Goal: Task Accomplishment & Management: Use online tool/utility

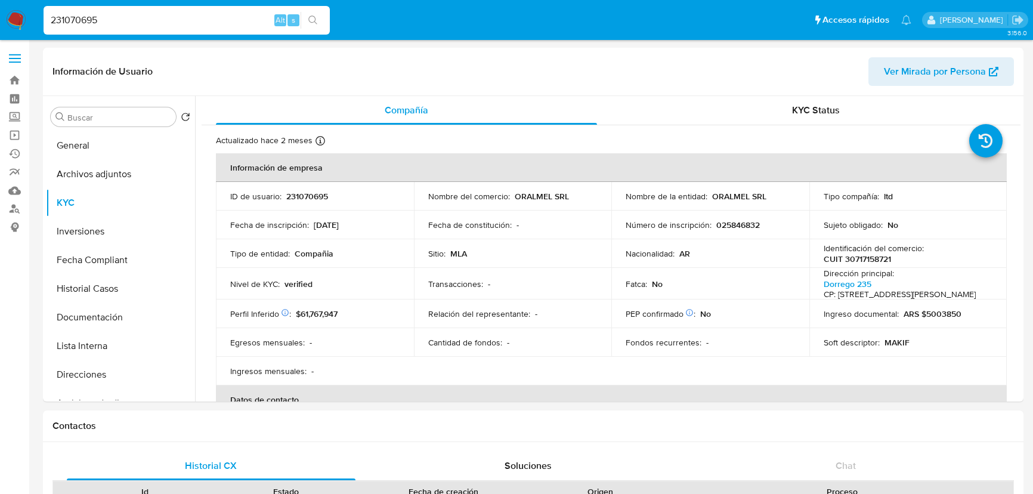
select select "10"
drag, startPoint x: 0, startPoint y: 0, endPoint x: 13, endPoint y: 20, distance: 24.2
click at [13, 20] on img at bounding box center [16, 20] width 20 height 20
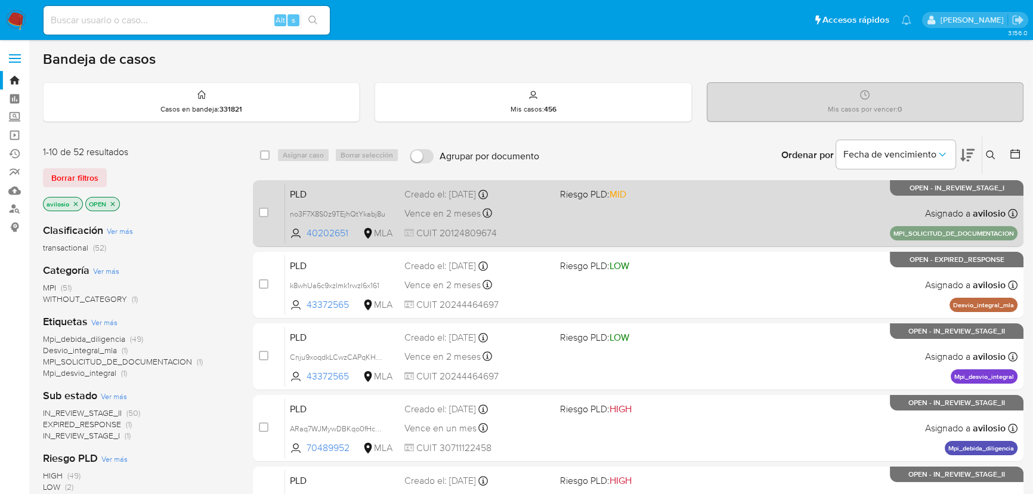
click at [697, 220] on div "PLD no3F7X8S0z9TEjhQtYkabj8u 40202651 MLA Riesgo PLD: MID Creado el: 11/08/2025…" at bounding box center [651, 213] width 732 height 60
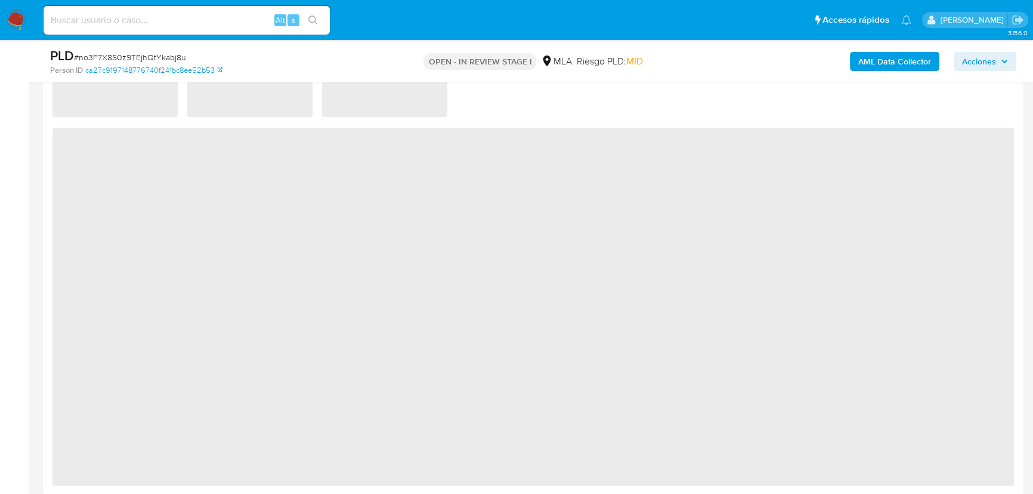
select select "10"
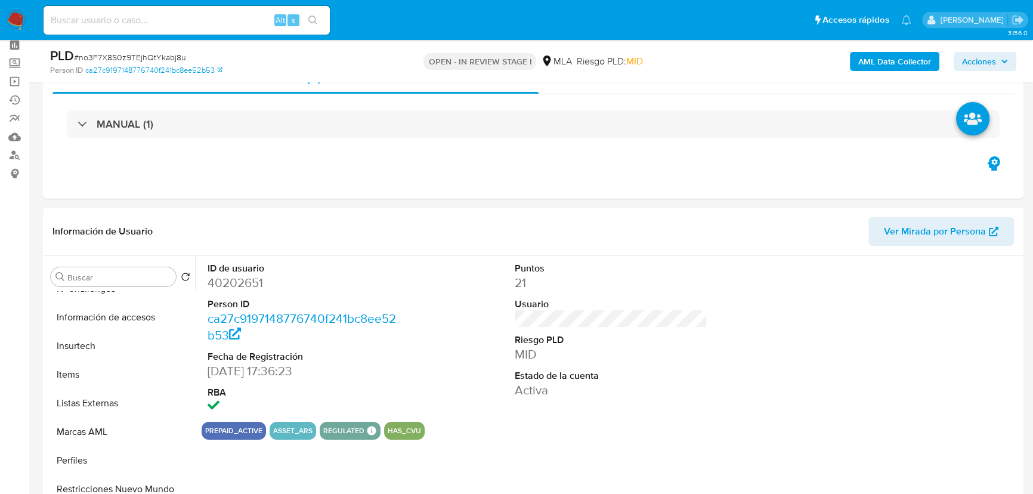
scroll to position [108, 0]
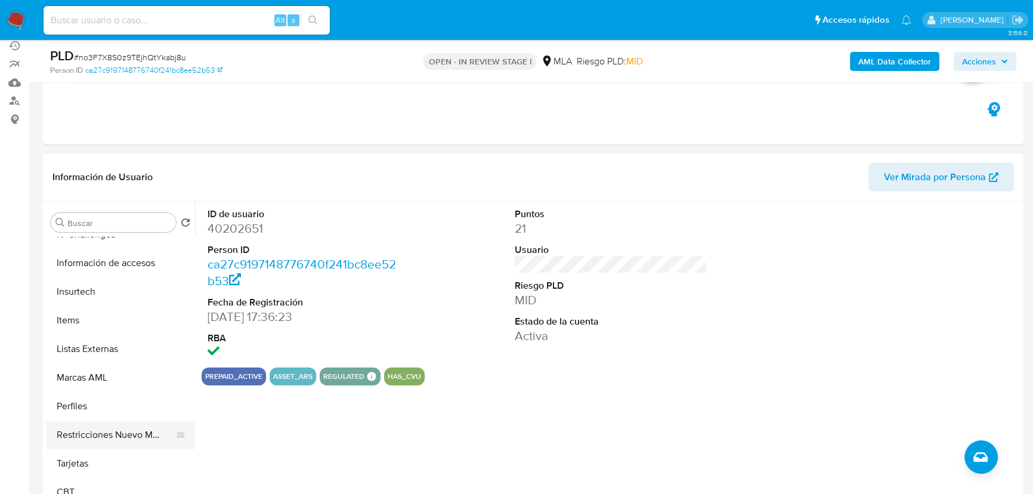
click at [127, 429] on button "Restricciones Nuevo Mundo" at bounding box center [116, 434] width 140 height 29
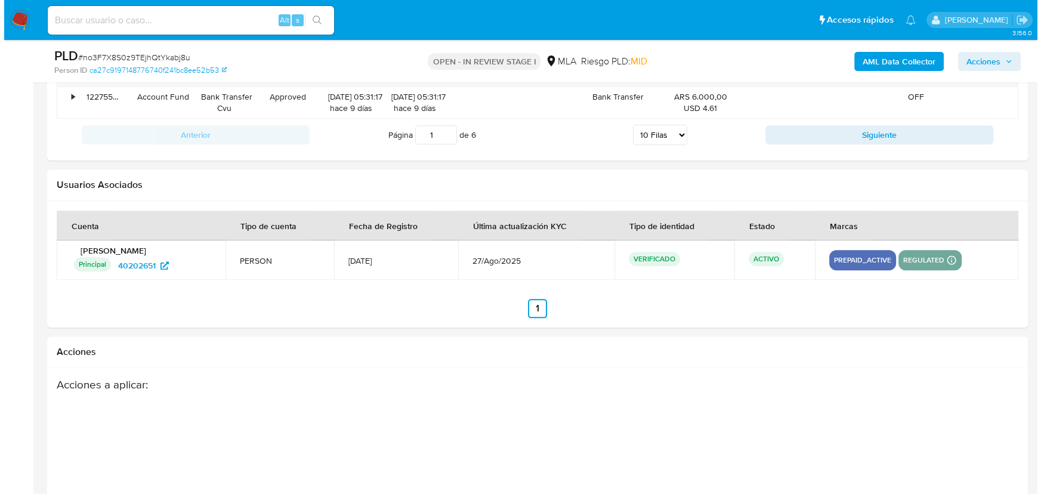
scroll to position [1816, 0]
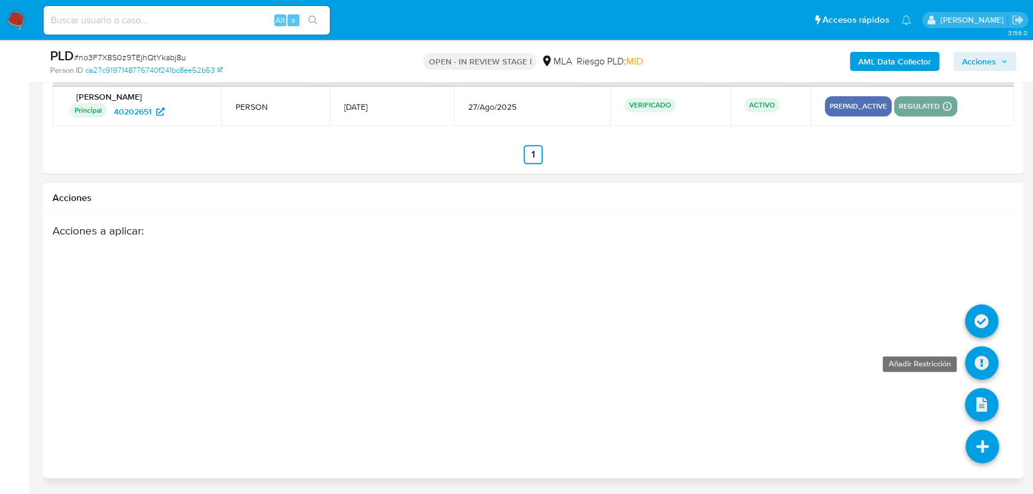
click at [978, 362] on icon at bounding box center [981, 362] width 33 height 33
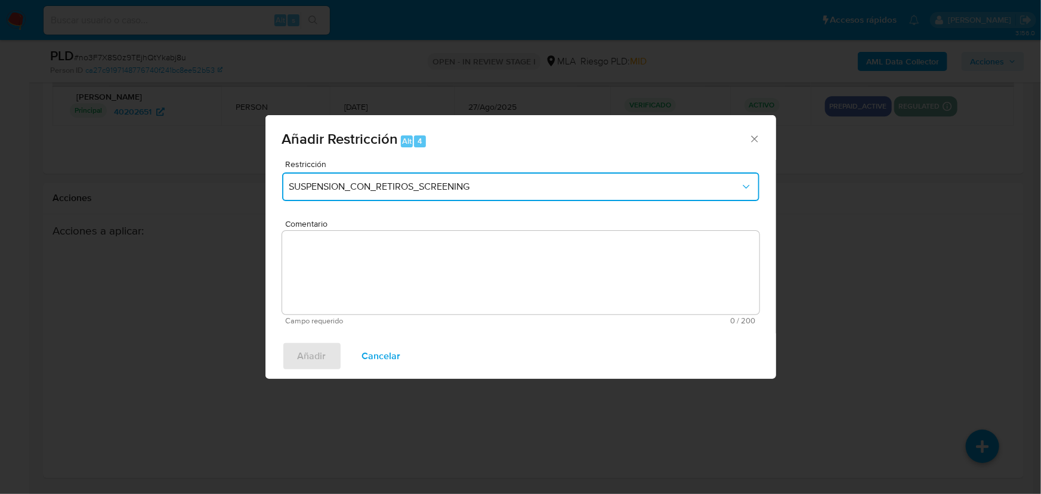
click at [490, 193] on button "SUSPENSION_CON_RETIROS_SCREENING" at bounding box center [520, 186] width 477 height 29
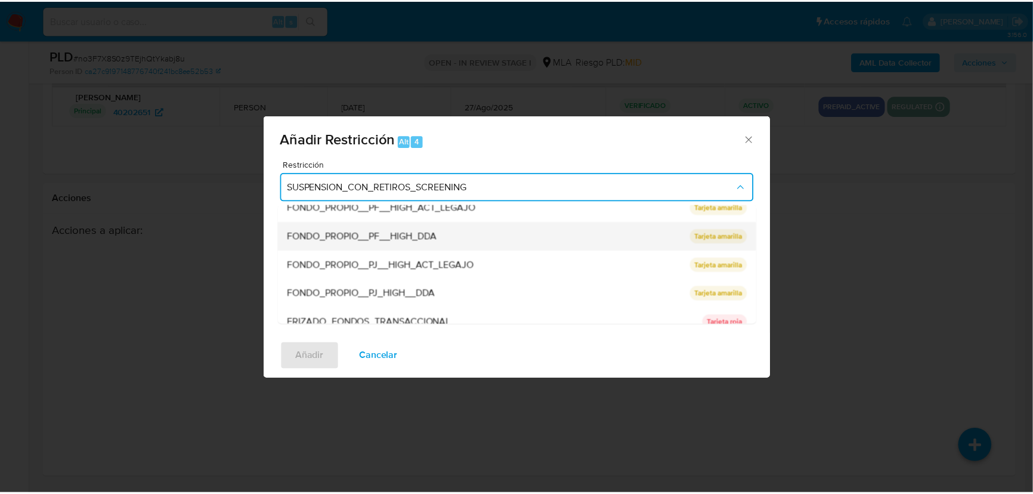
scroll to position [108, 0]
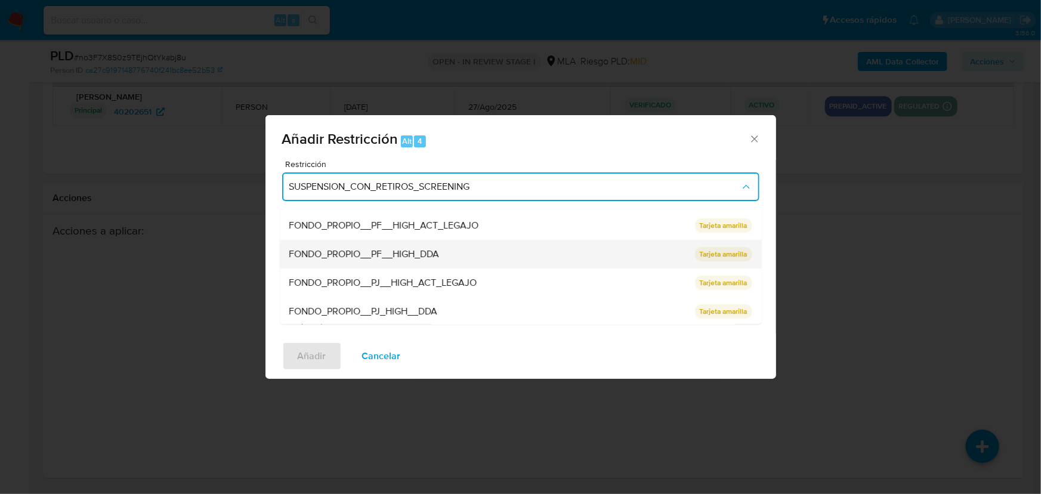
click at [507, 250] on div "FONDO_PROPIO__PF__HIGH_DDA" at bounding box center [488, 254] width 398 height 29
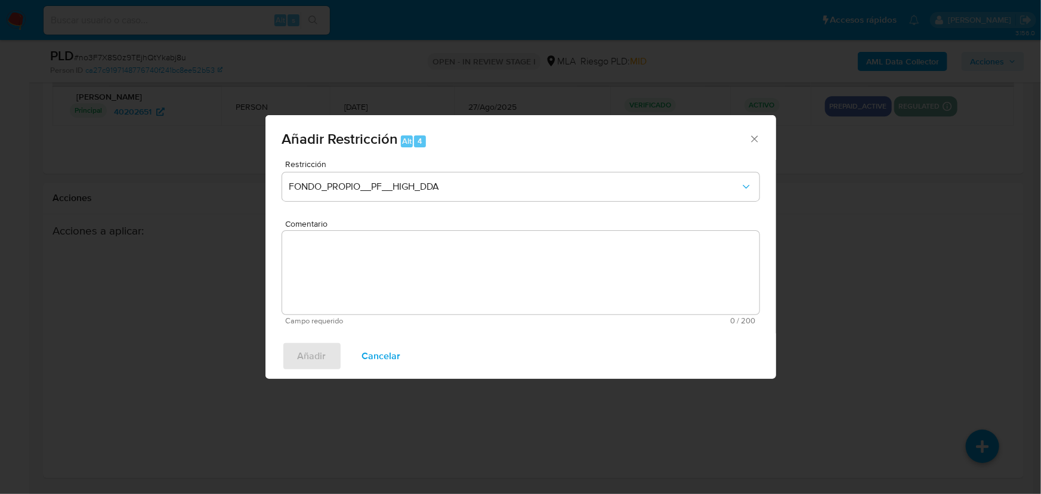
click at [512, 250] on textarea "Comentario" at bounding box center [520, 272] width 477 height 83
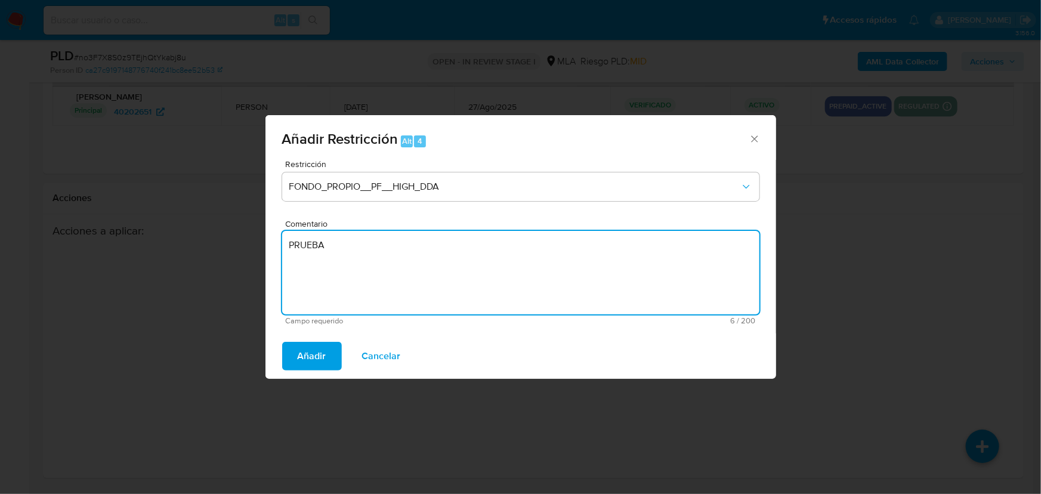
type textarea "PRUEBA"
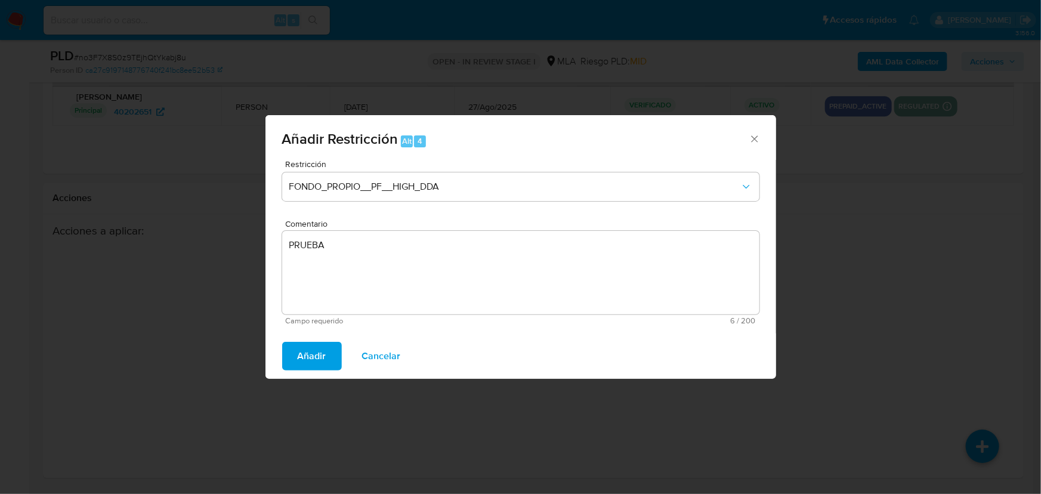
click at [279, 354] on div "Añadir Cancelar" at bounding box center [520, 355] width 510 height 45
click at [305, 357] on span "Añadir" at bounding box center [312, 356] width 29 height 26
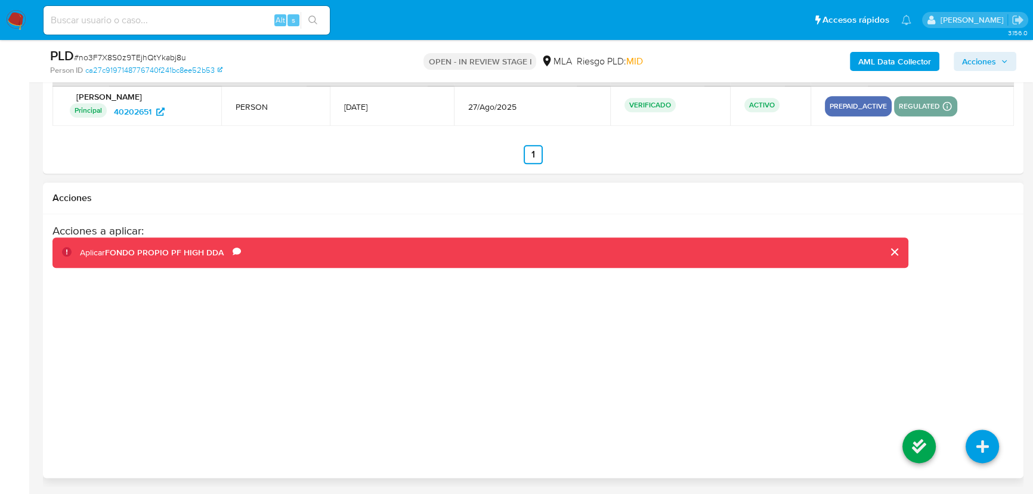
drag, startPoint x: 933, startPoint y: 448, endPoint x: 613, endPoint y: 471, distance: 321.1
click at [626, 412] on div "Acciones a aplicar : Aplicar FONDO PROPIO PF HIGH DDA Comentario PRUEBA" at bounding box center [532, 346] width 961 height 245
click at [918, 442] on icon at bounding box center [918, 445] width 33 height 33
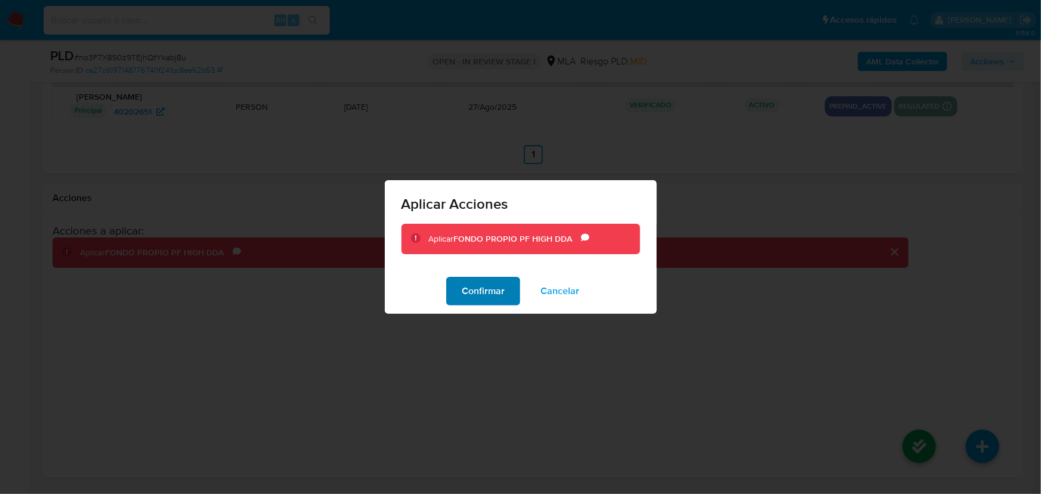
click at [485, 297] on span "Confirmar" at bounding box center [483, 291] width 43 height 26
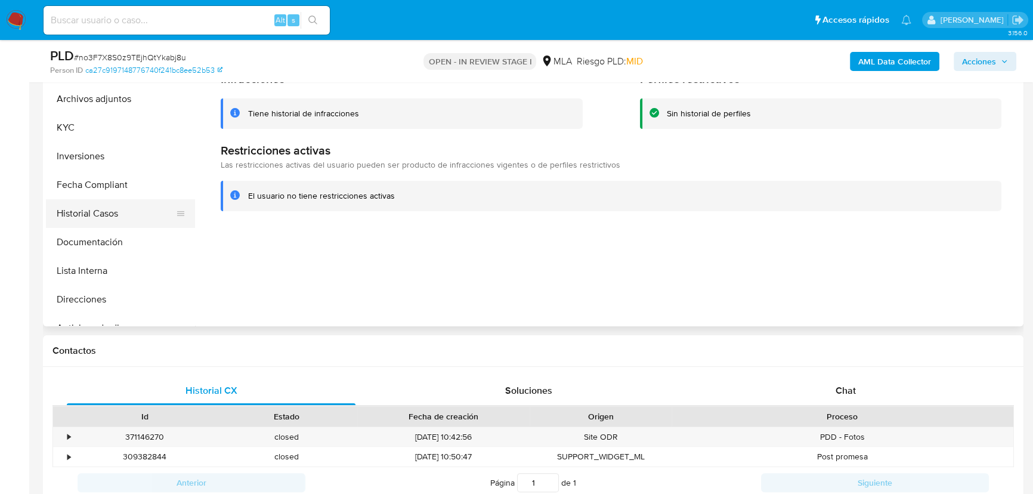
scroll to position [135, 0]
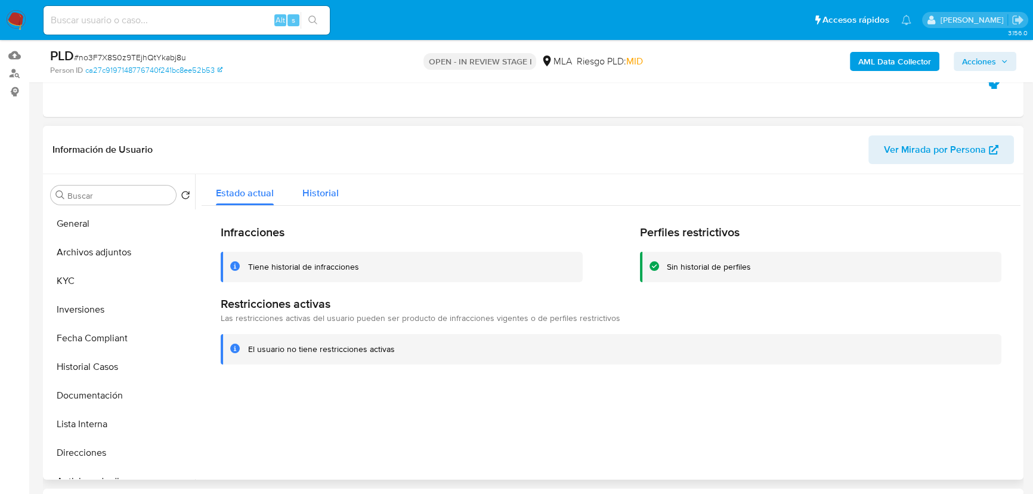
click at [323, 197] on span "Historial" at bounding box center [320, 193] width 36 height 14
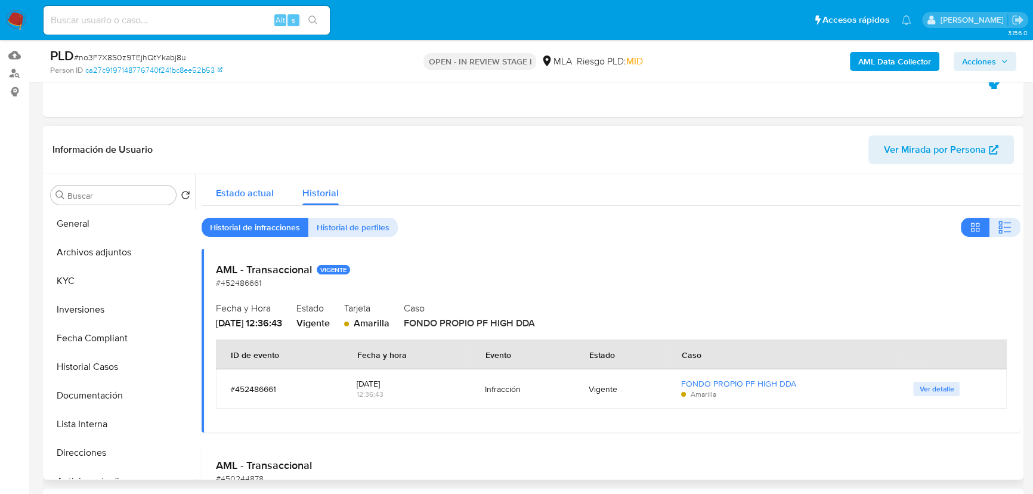
click at [263, 198] on span "Estado actual" at bounding box center [245, 193] width 58 height 14
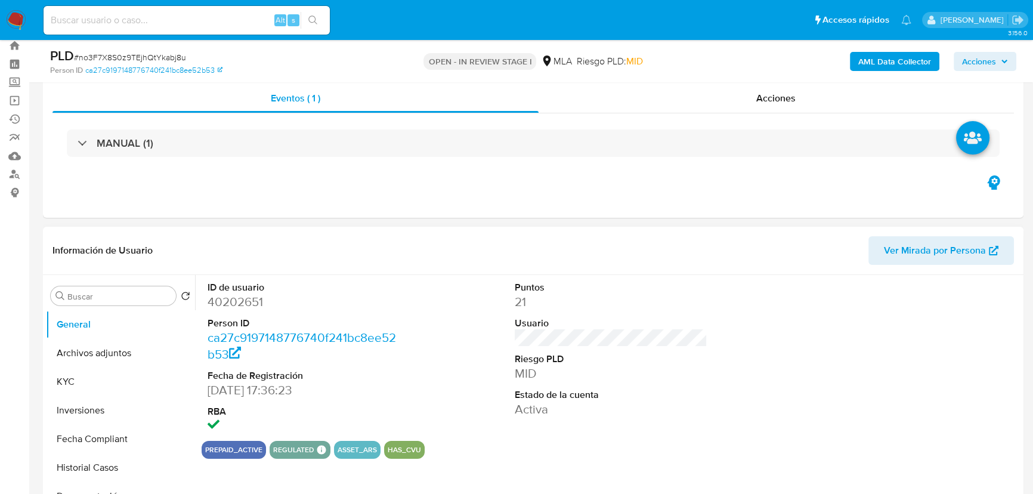
scroll to position [54, 0]
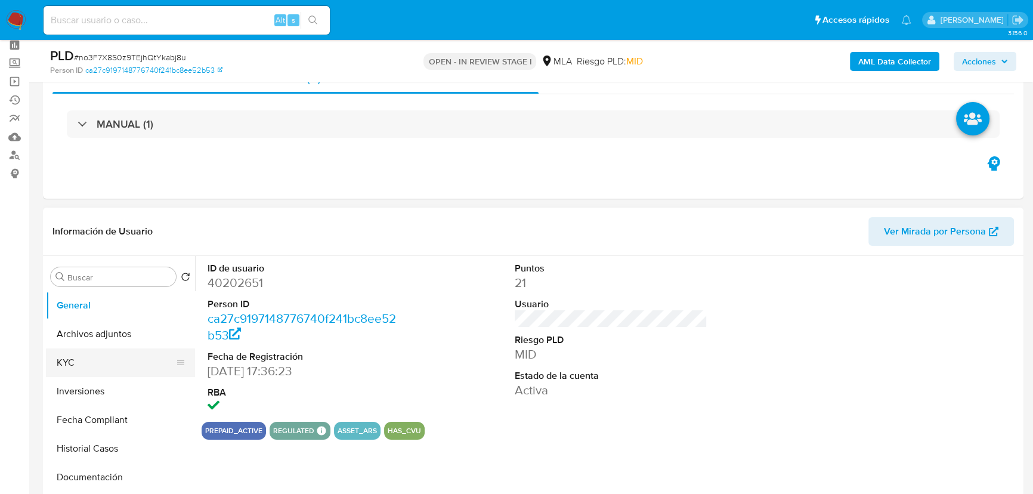
select select "10"
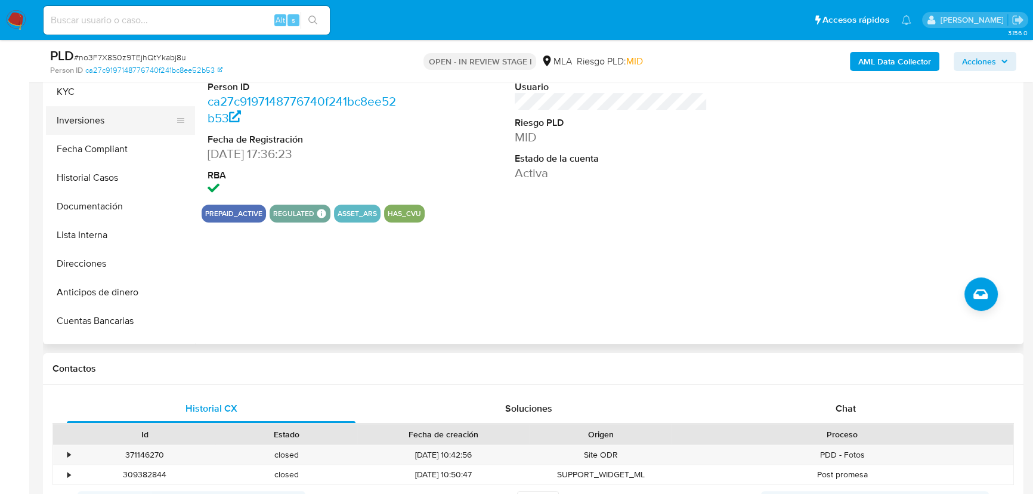
scroll to position [108, 0]
click at [128, 129] on button "Historial Casos" at bounding box center [116, 123] width 140 height 29
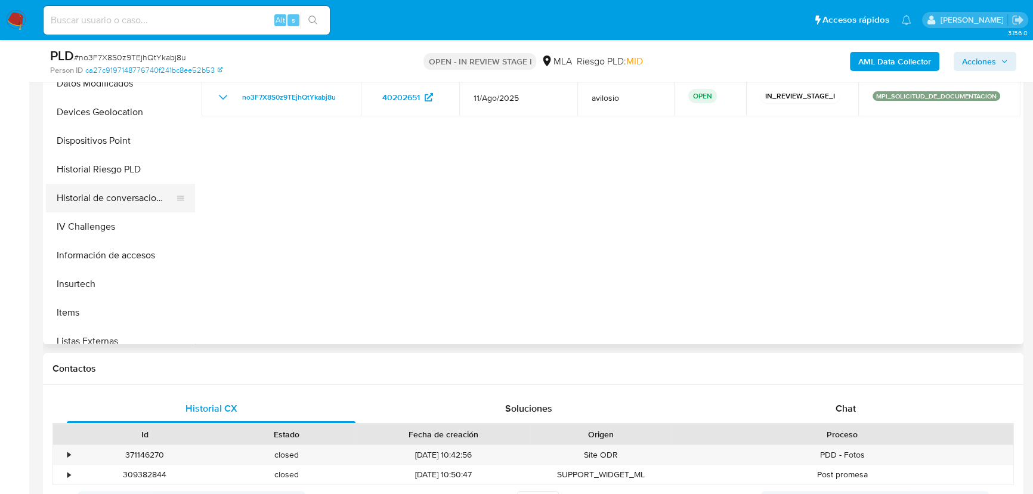
scroll to position [434, 0]
click at [137, 174] on button "Historial de conversaciones" at bounding box center [116, 170] width 140 height 29
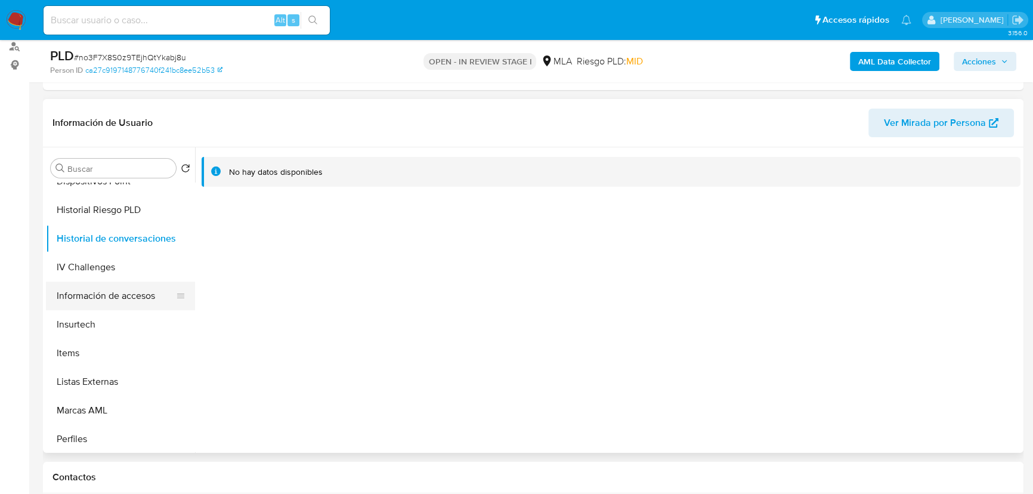
scroll to position [561, 0]
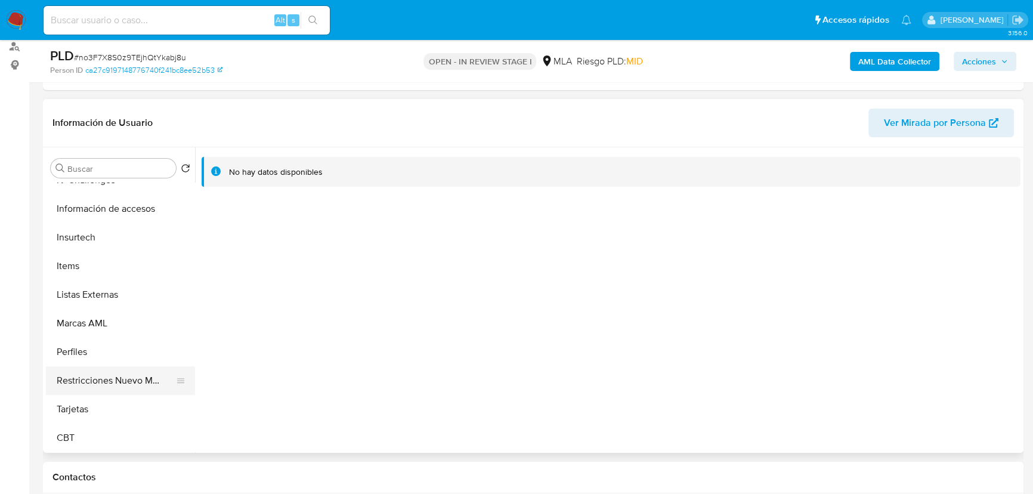
click at [122, 380] on button "Restricciones Nuevo Mundo" at bounding box center [116, 380] width 140 height 29
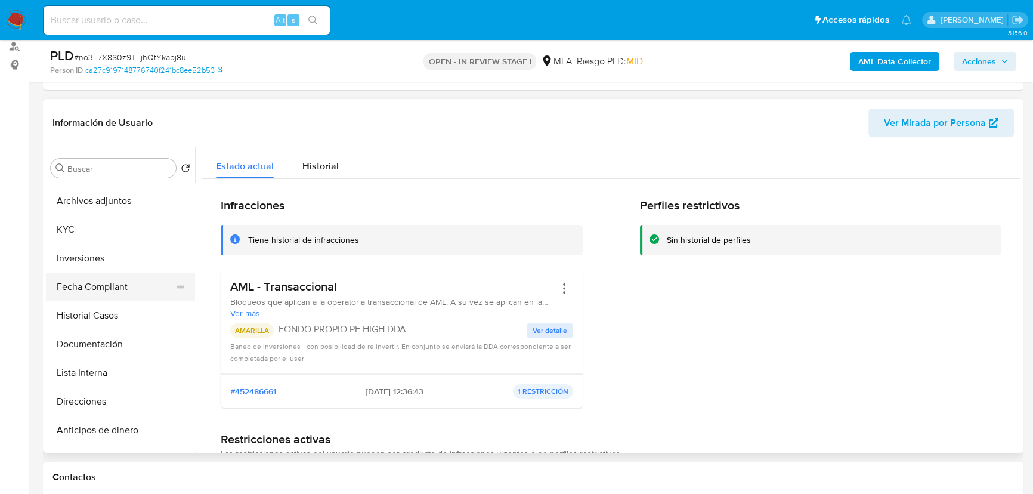
scroll to position [0, 0]
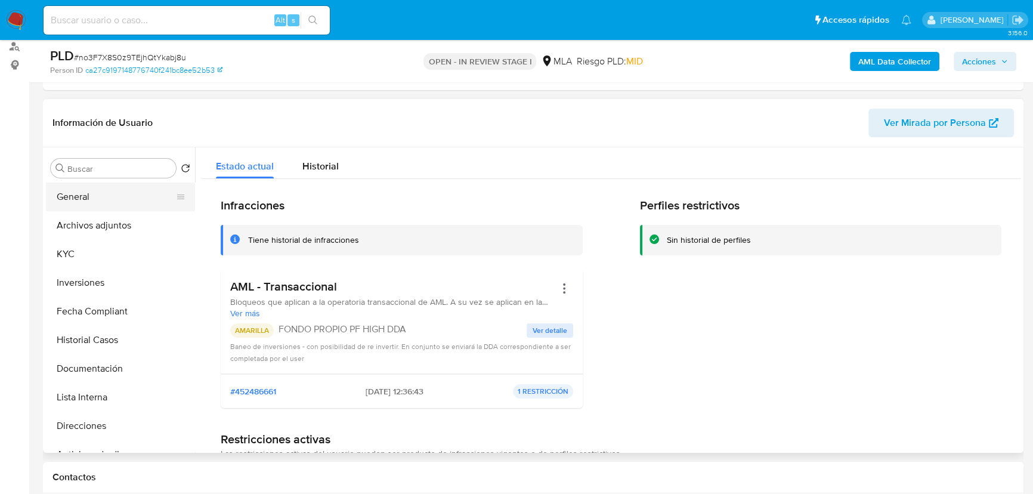
click at [111, 188] on button "General" at bounding box center [116, 196] width 140 height 29
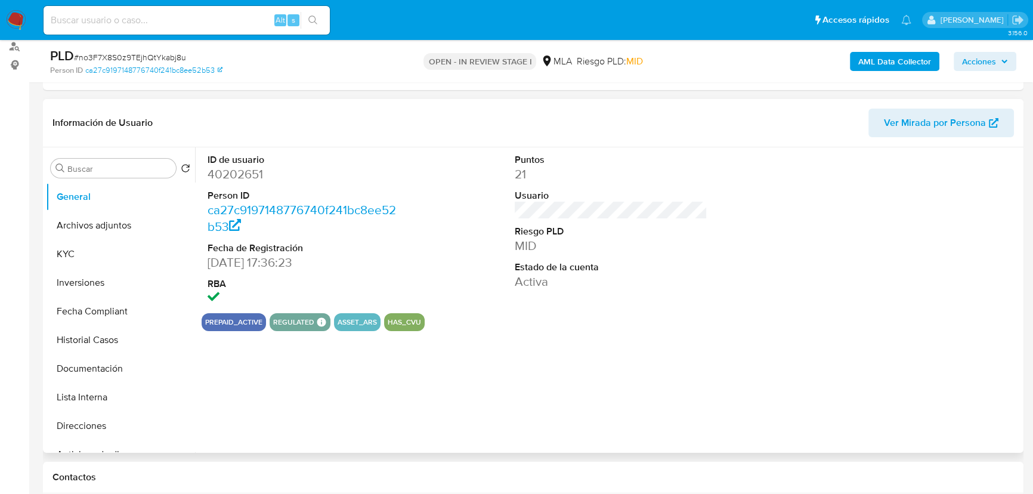
click at [233, 175] on dd "40202651" at bounding box center [304, 174] width 193 height 17
copy dd "40202651"
